Goal: Information Seeking & Learning: Learn about a topic

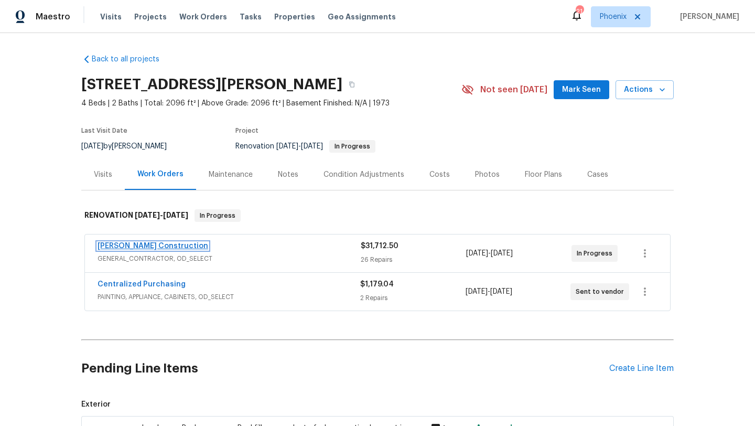
click at [126, 244] on link "[PERSON_NAME] Construction" at bounding box center [152, 245] width 111 height 7
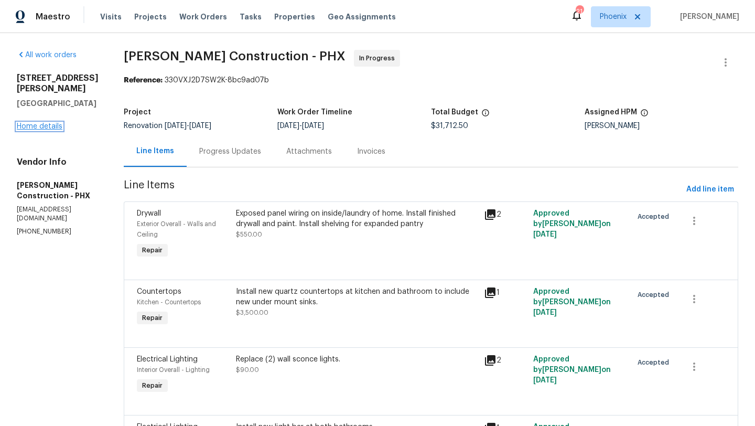
click at [35, 123] on link "Home details" at bounding box center [40, 126] width 46 height 7
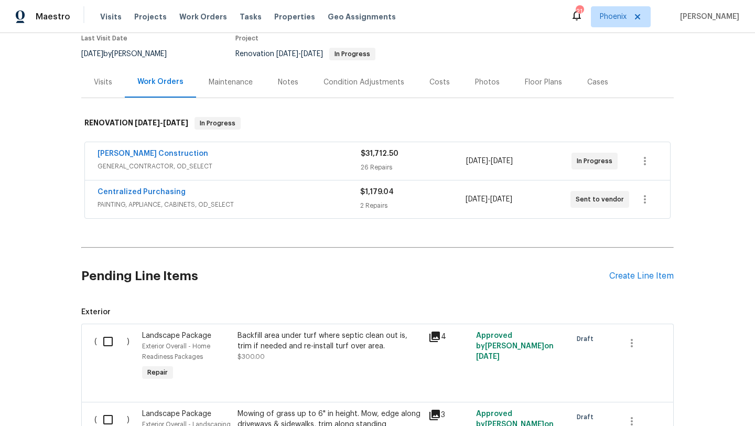
scroll to position [68, 0]
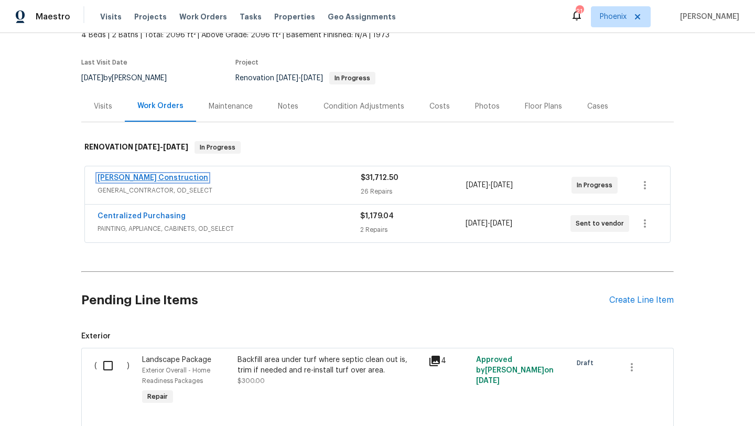
click at [166, 175] on link "Strasser Construction" at bounding box center [152, 177] width 111 height 7
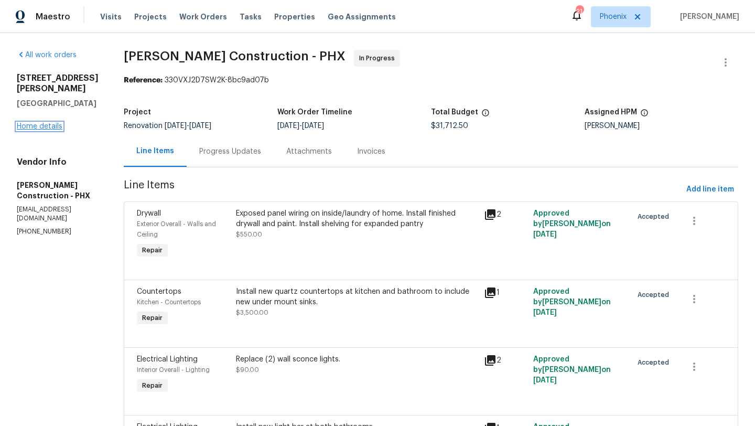
click at [48, 123] on link "Home details" at bounding box center [40, 126] width 46 height 7
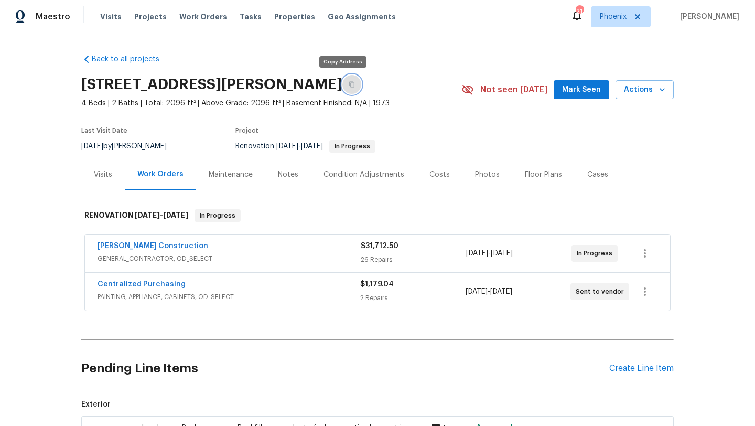
click at [348, 84] on icon "button" at bounding box center [351, 84] width 6 height 6
click at [583, 95] on span "Mark Seen" at bounding box center [581, 89] width 39 height 13
click at [348, 86] on icon "button" at bounding box center [351, 84] width 6 height 6
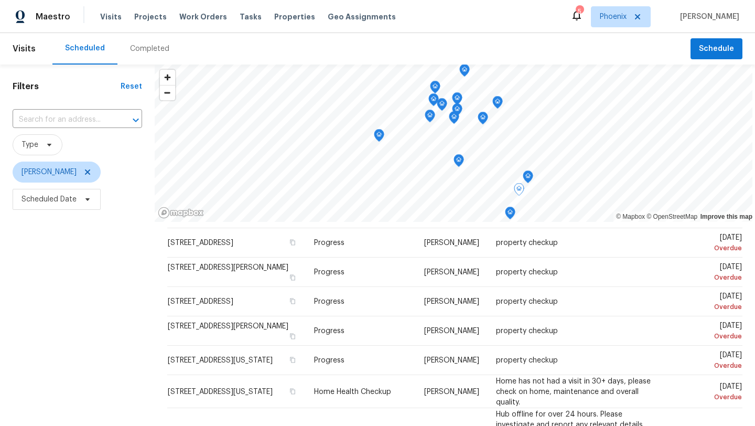
scroll to position [32, 0]
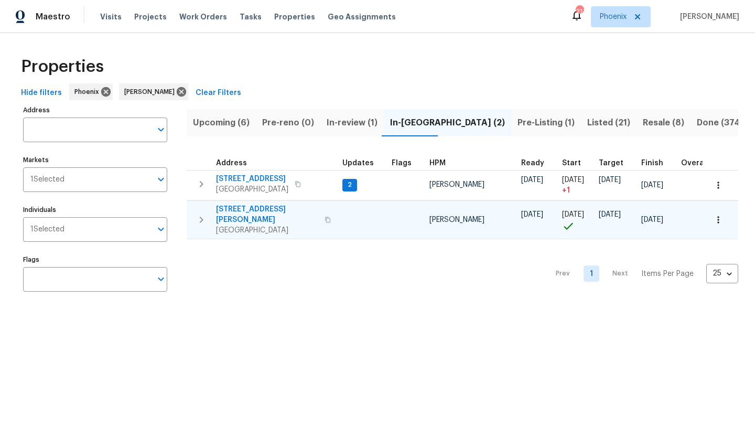
click at [266, 207] on span "[STREET_ADDRESS][PERSON_NAME]" at bounding box center [267, 214] width 102 height 21
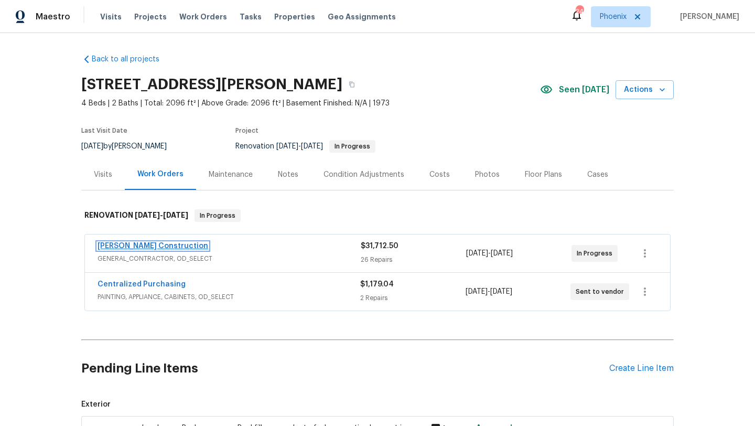
click at [151, 248] on link "[PERSON_NAME] Construction" at bounding box center [152, 245] width 111 height 7
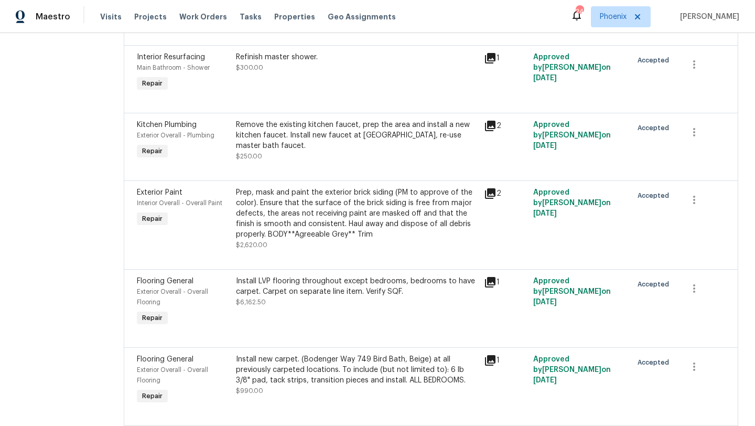
scroll to position [1916, 0]
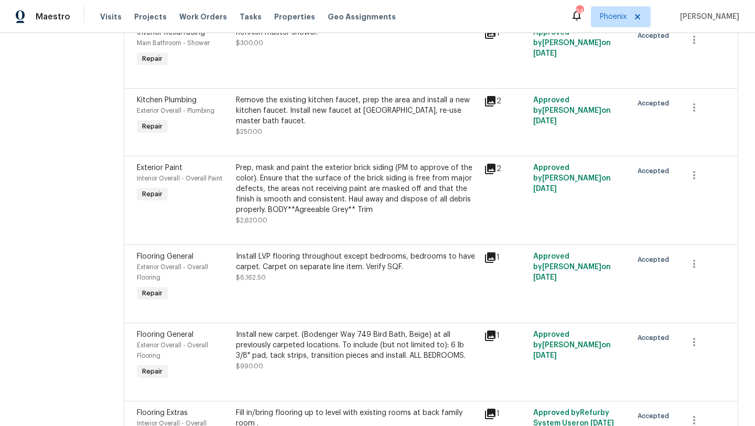
click at [330, 336] on div "Install new carpet. (Bodenger Way 749 Bird Bath, Beige) at all previously carpe…" at bounding box center [357, 344] width 242 height 31
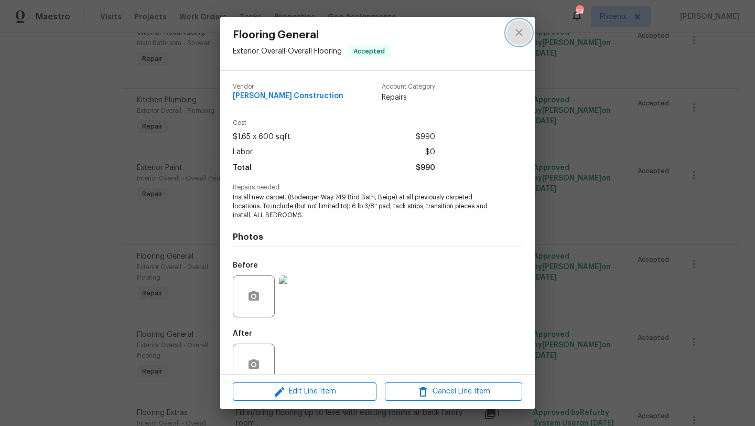
click at [519, 28] on icon "close" at bounding box center [519, 32] width 13 height 13
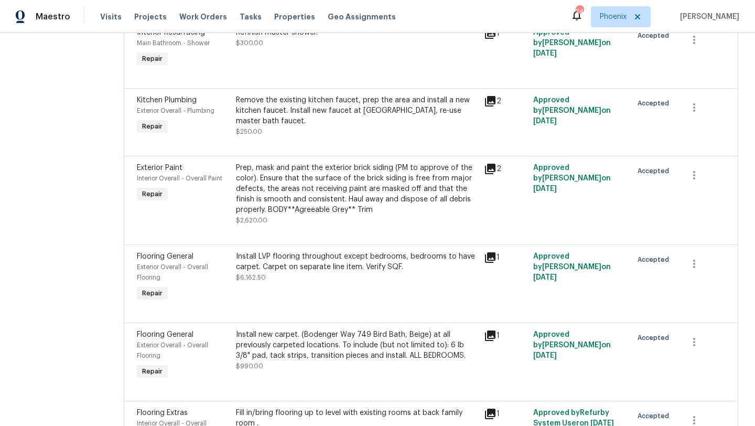
click at [313, 268] on div "Install LVP flooring throughout except bedrooms, bedrooms to have carpet. Carpe…" at bounding box center [357, 266] width 242 height 31
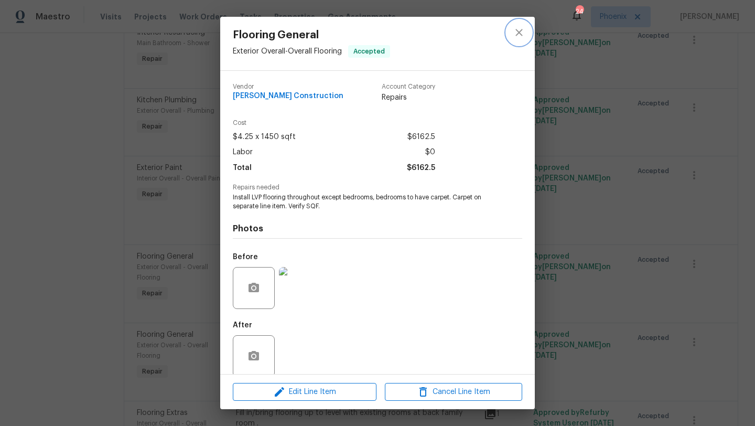
click at [517, 31] on icon "close" at bounding box center [519, 32] width 13 height 13
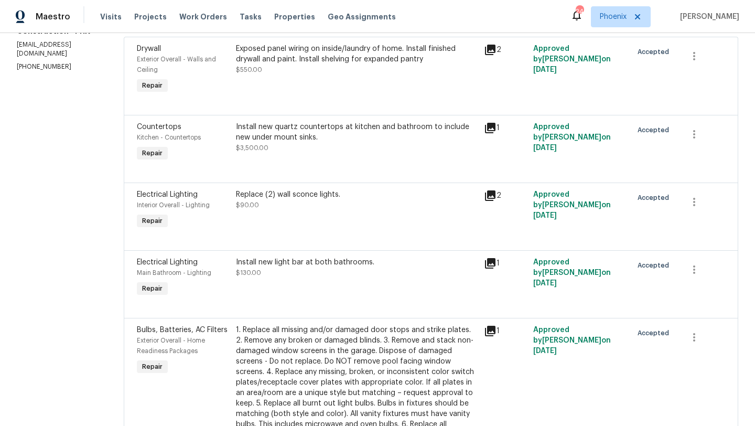
scroll to position [0, 0]
